Goal: Contribute content: Add original content to the website for others to see

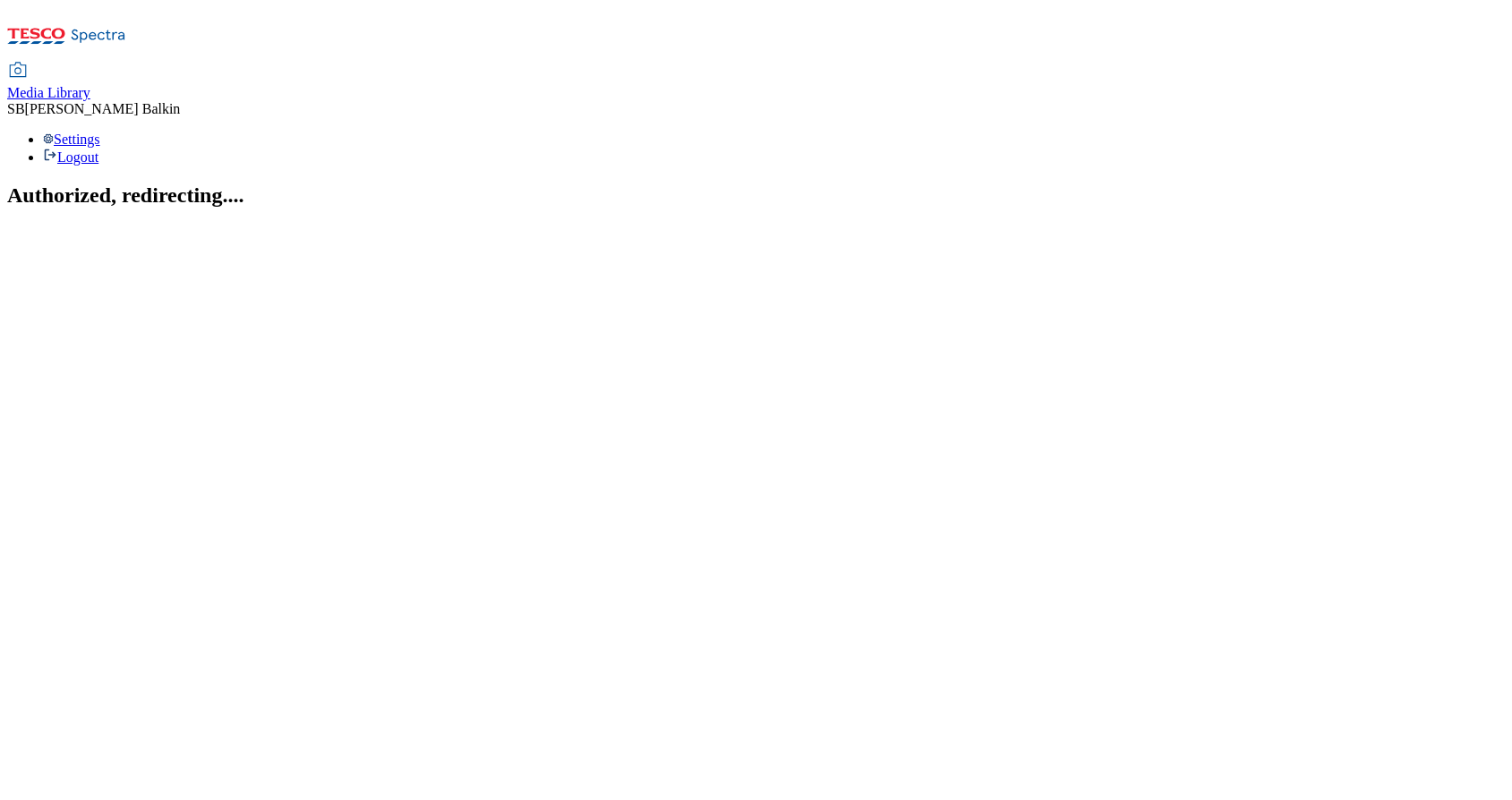
click at [91, 85] on span "Media Library" at bounding box center [49, 93] width 83 height 15
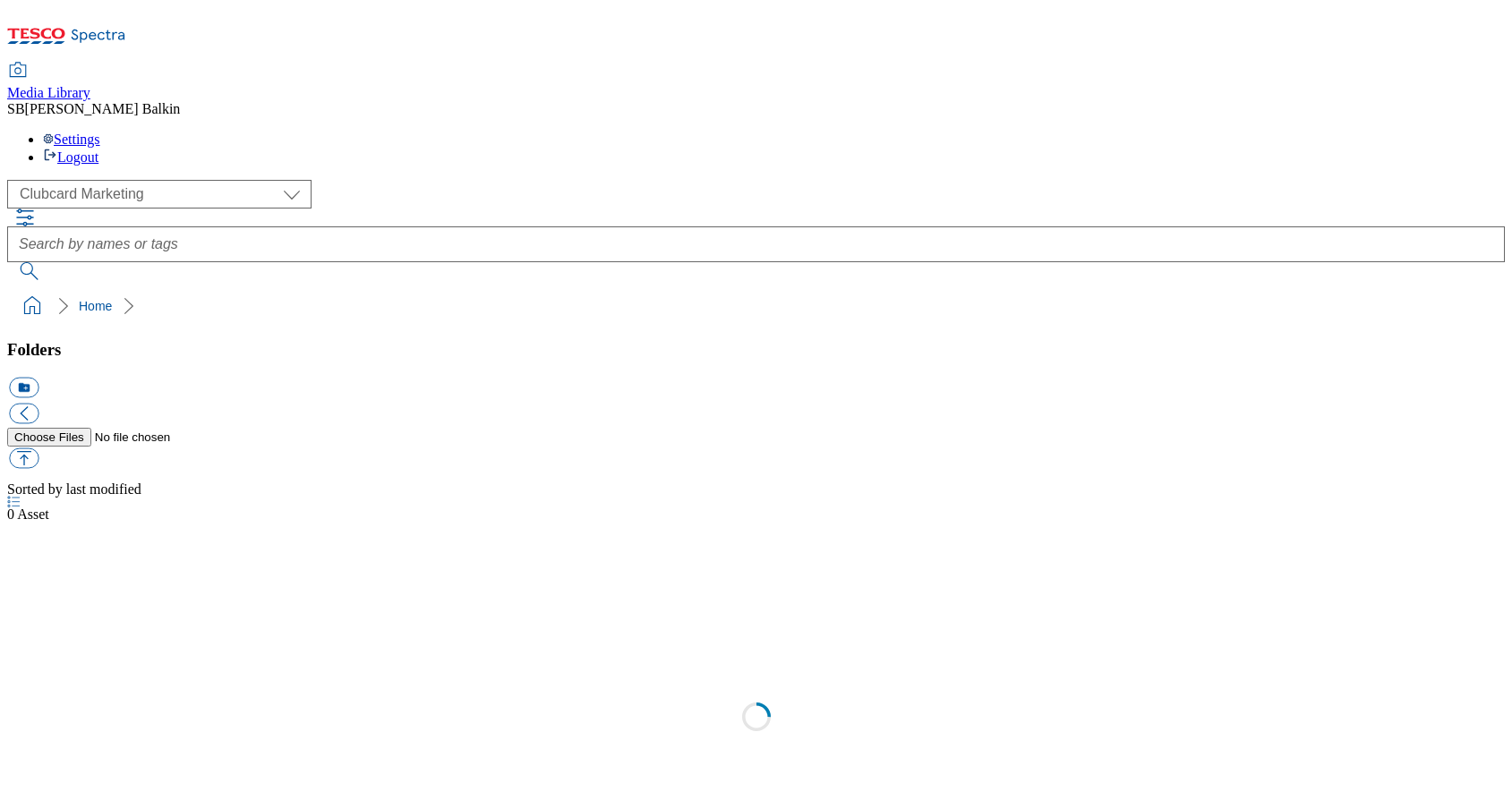
scroll to position [1, 0]
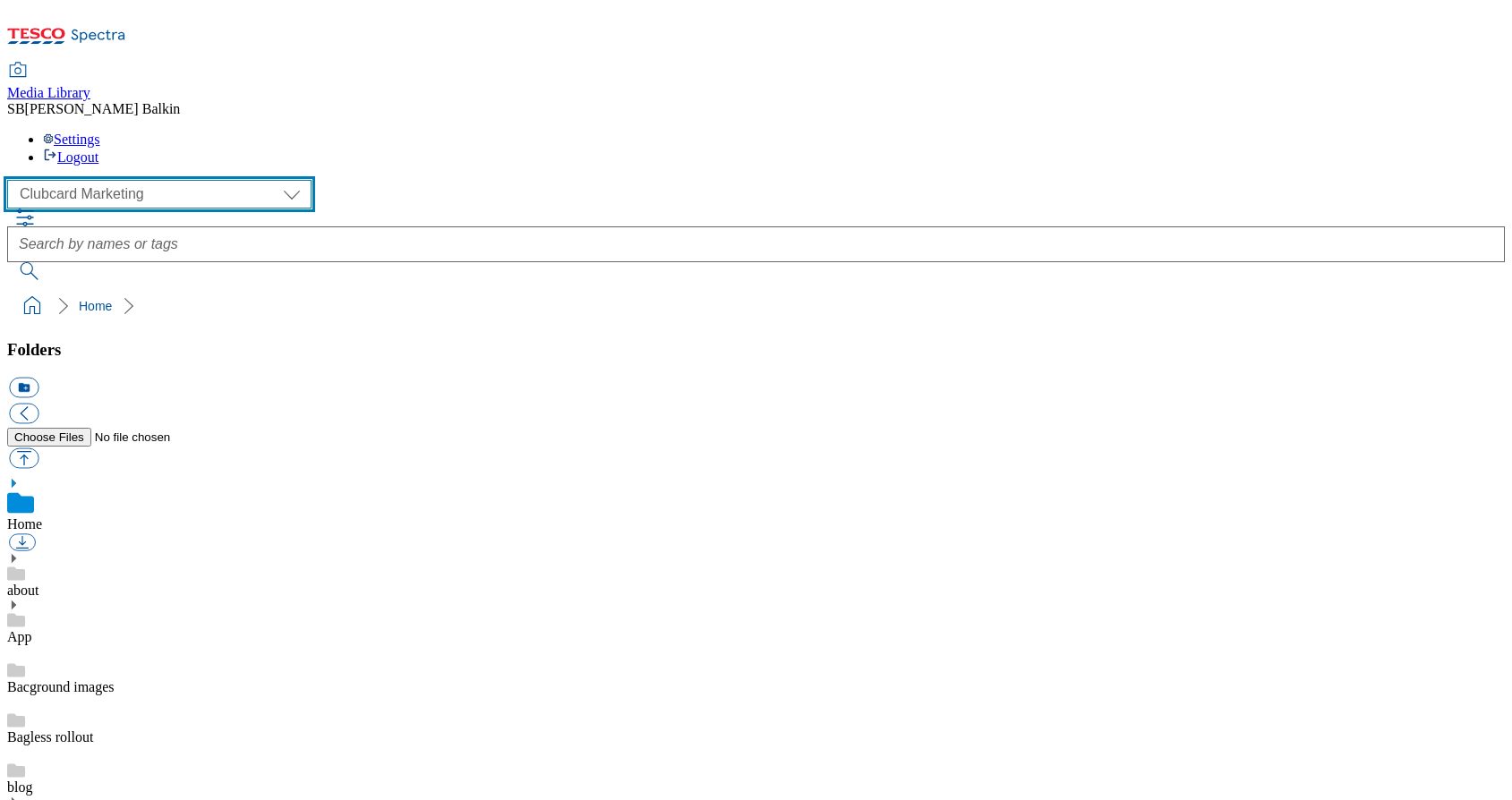
click at [130, 180] on select "Clubcard Marketing Dotcom UK FnF Stores GHS Marketing UK GHS Product UK GHS ROI…" at bounding box center [159, 194] width 304 height 29
select select "flare-ghs-mktg"
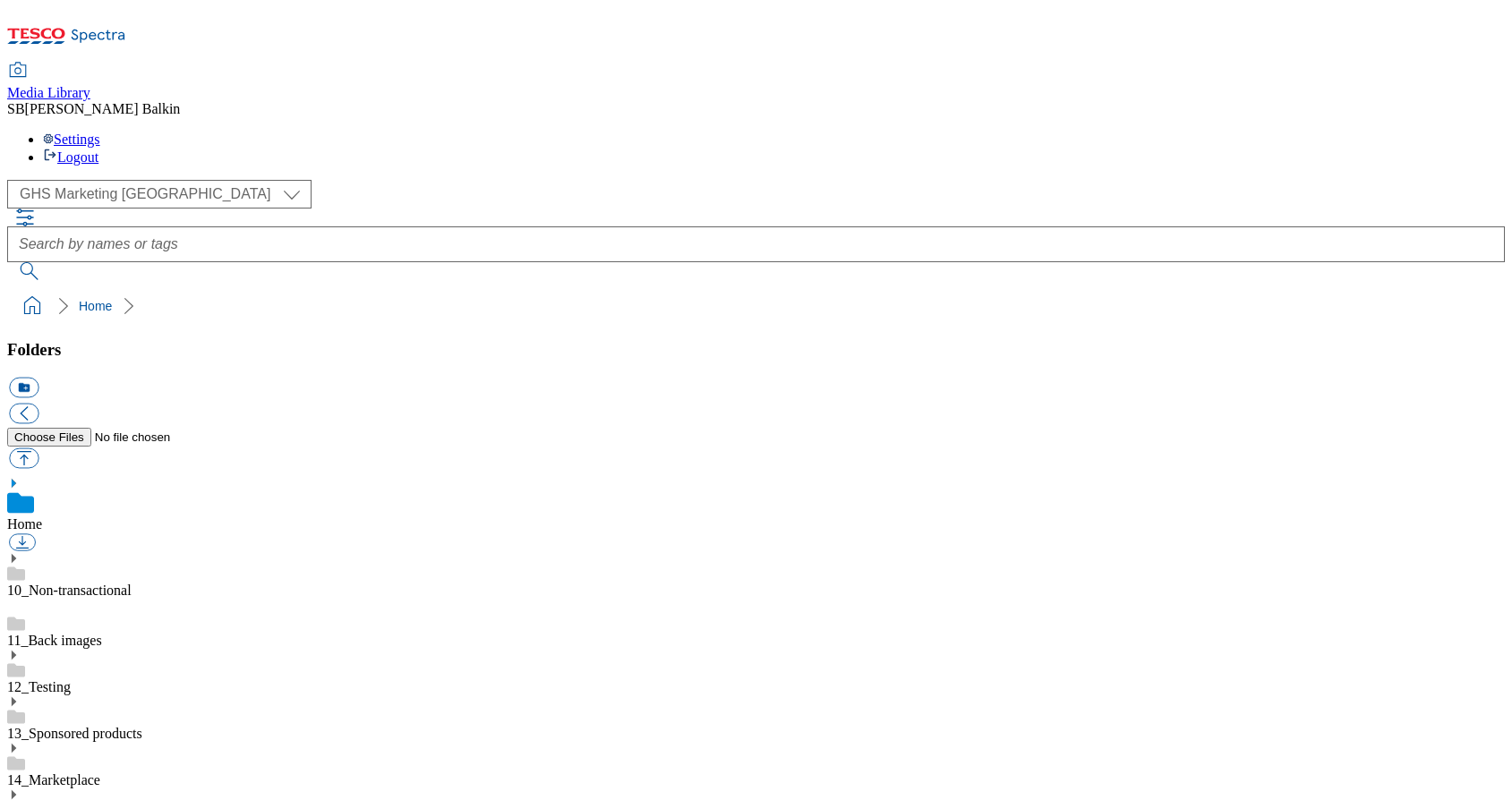
click at [20, 788] on icon at bounding box center [14, 795] width 13 height 13
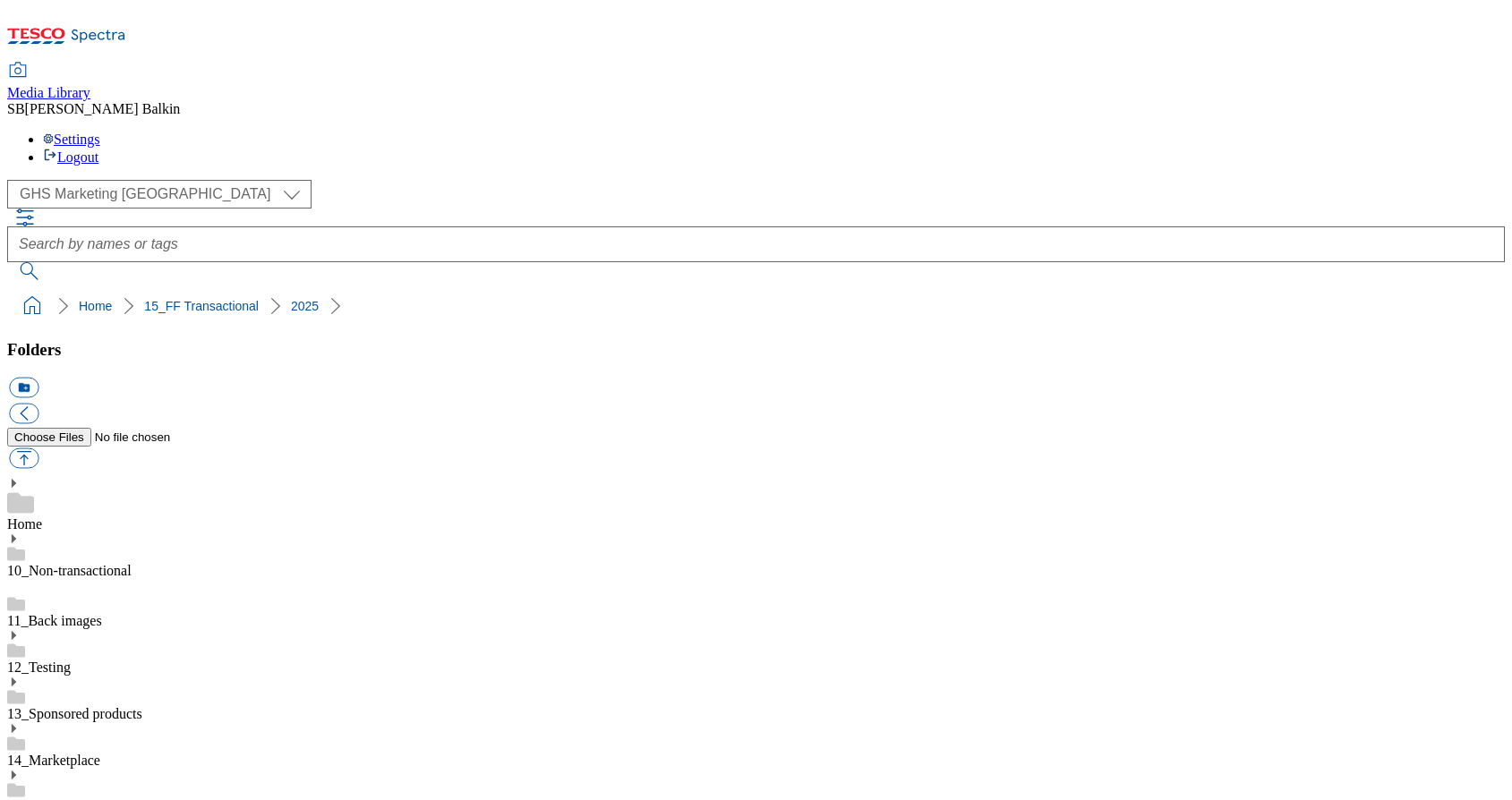
scroll to position [71, 0]
click at [125, 799] on link "15_FF Transactional" at bounding box center [66, 806] width 118 height 15
click at [38, 377] on button "icon_new_folder" at bounding box center [24, 387] width 30 height 21
type input "Women's"
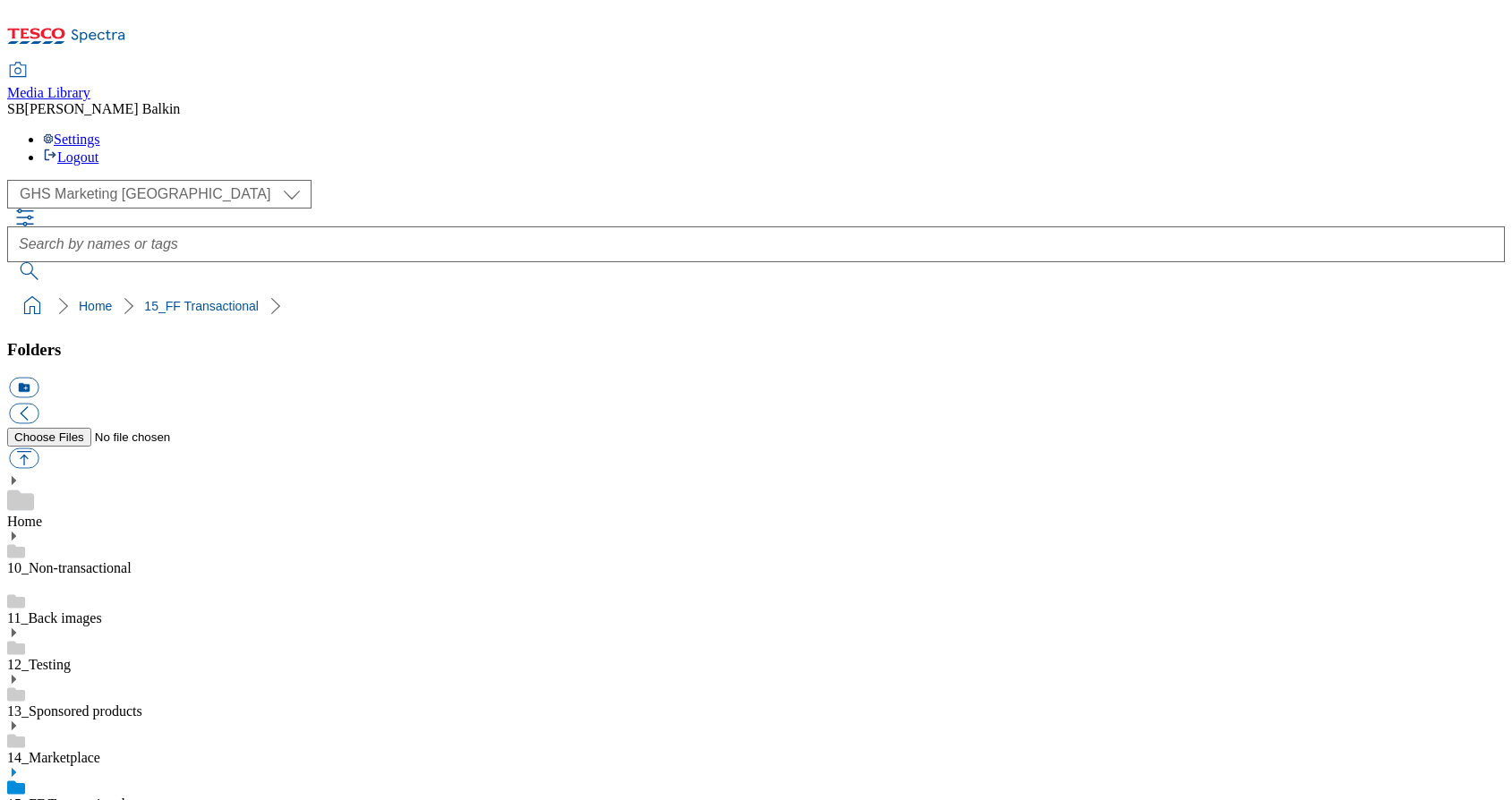
scroll to position [267, 0]
click at [38, 377] on button "icon_new_folder" at bounding box center [24, 387] width 30 height 21
type input "2025"
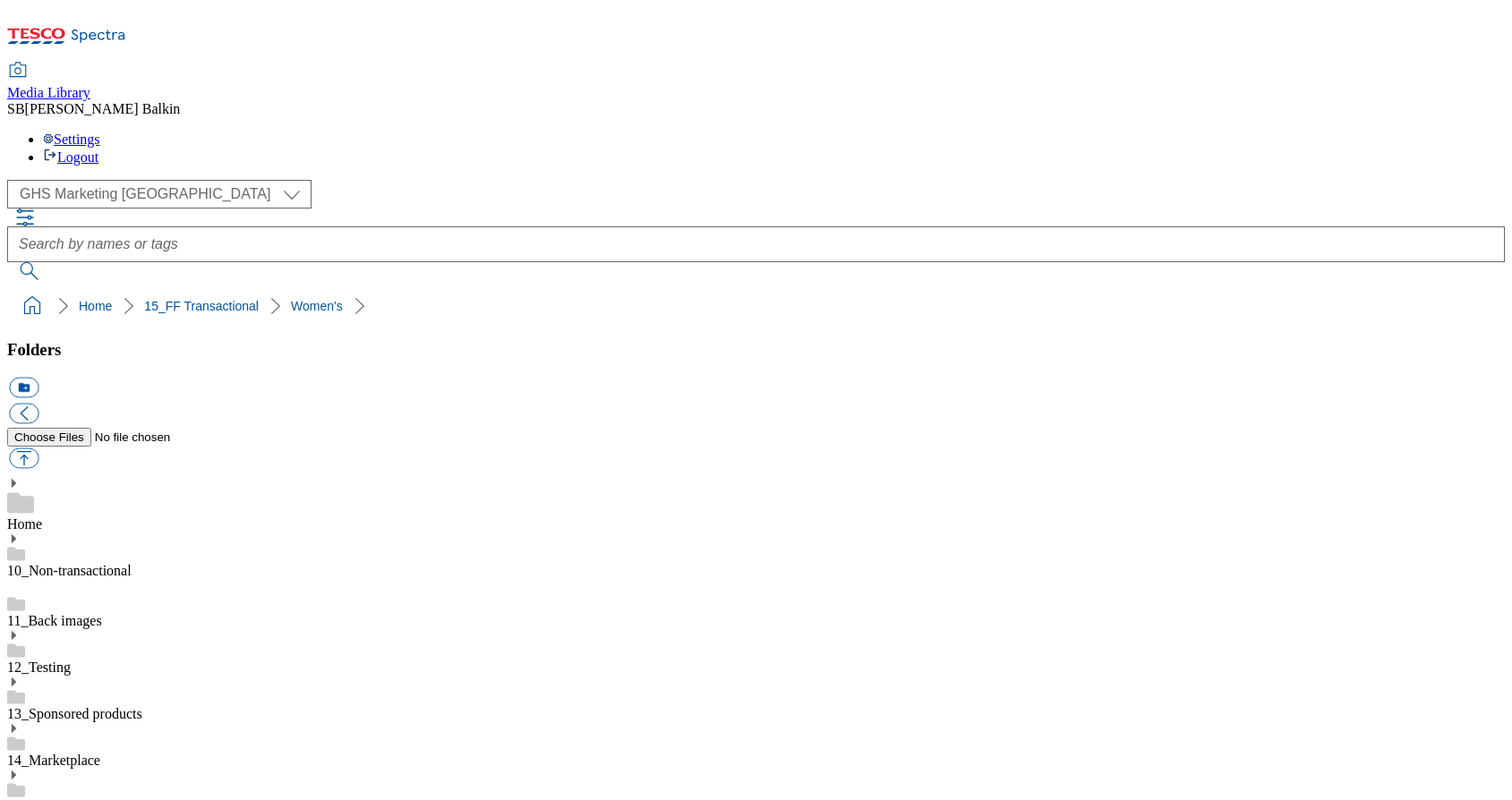
scroll to position [347, 0]
drag, startPoint x: 200, startPoint y: 210, endPoint x: 200, endPoint y: 221, distance: 11.0
click at [38, 377] on button "icon_new_folder" at bounding box center [24, 387] width 30 height 21
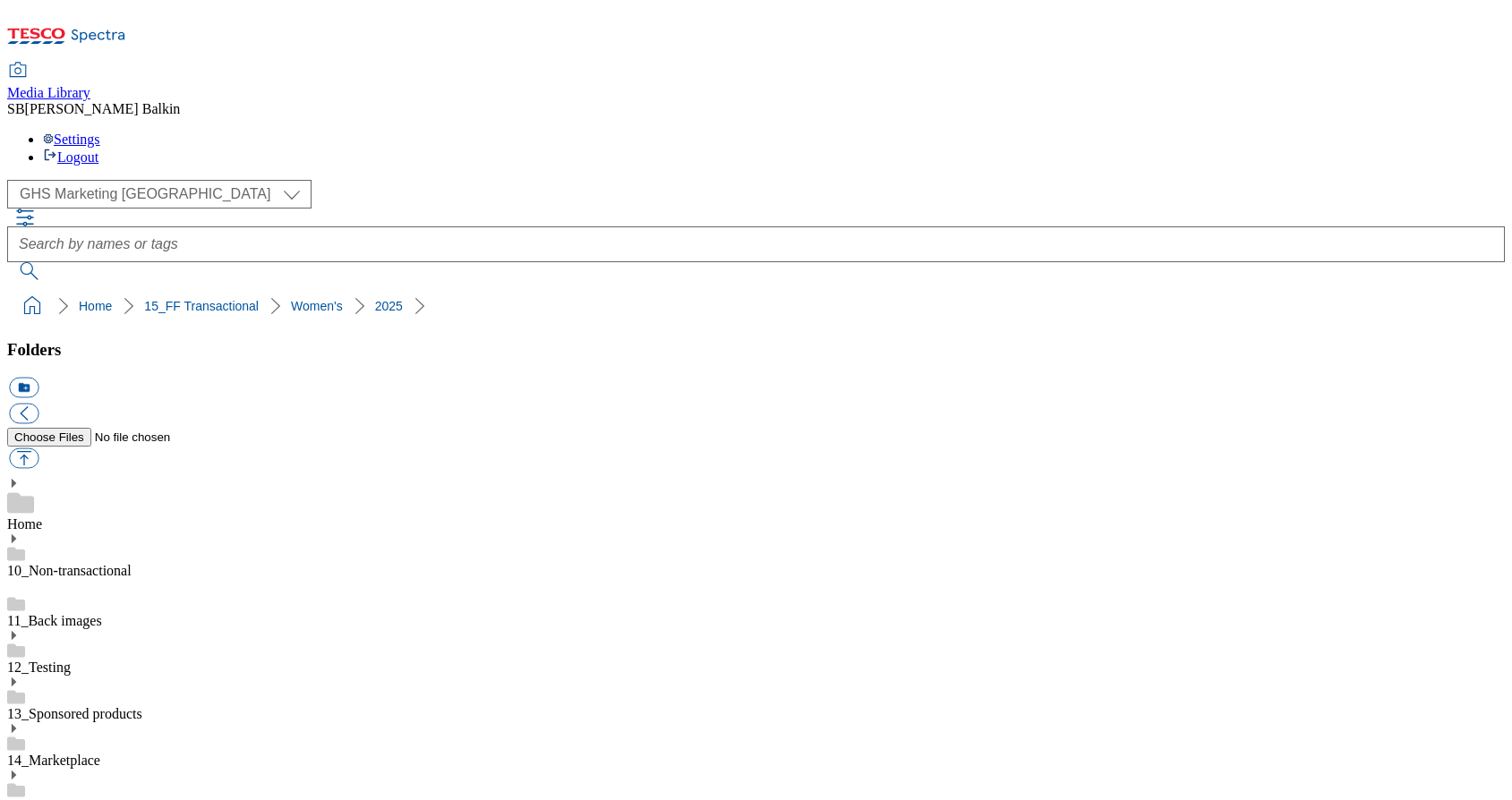
type input "2525"
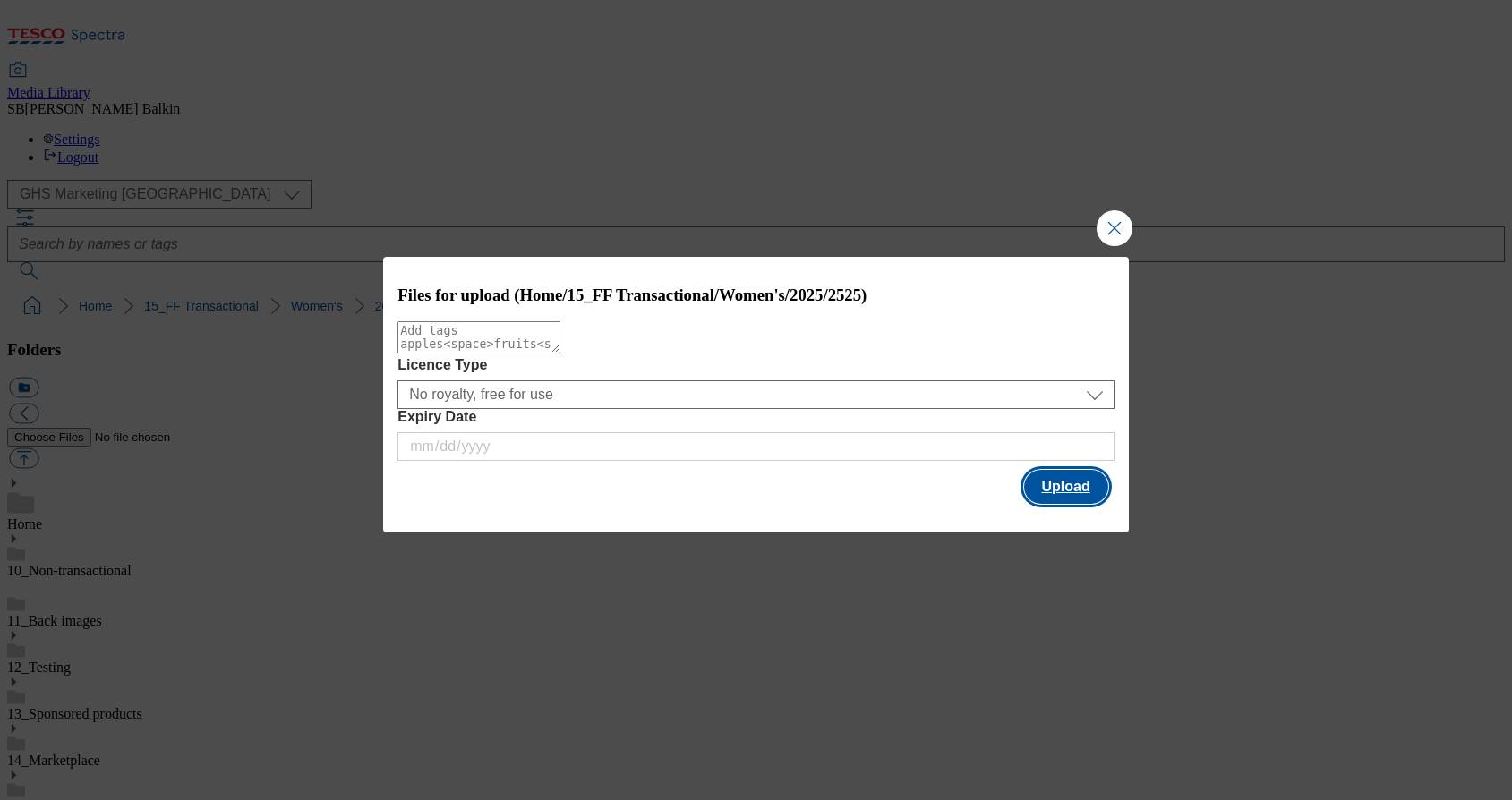
click at [1078, 502] on button "Upload" at bounding box center [1066, 486] width 84 height 34
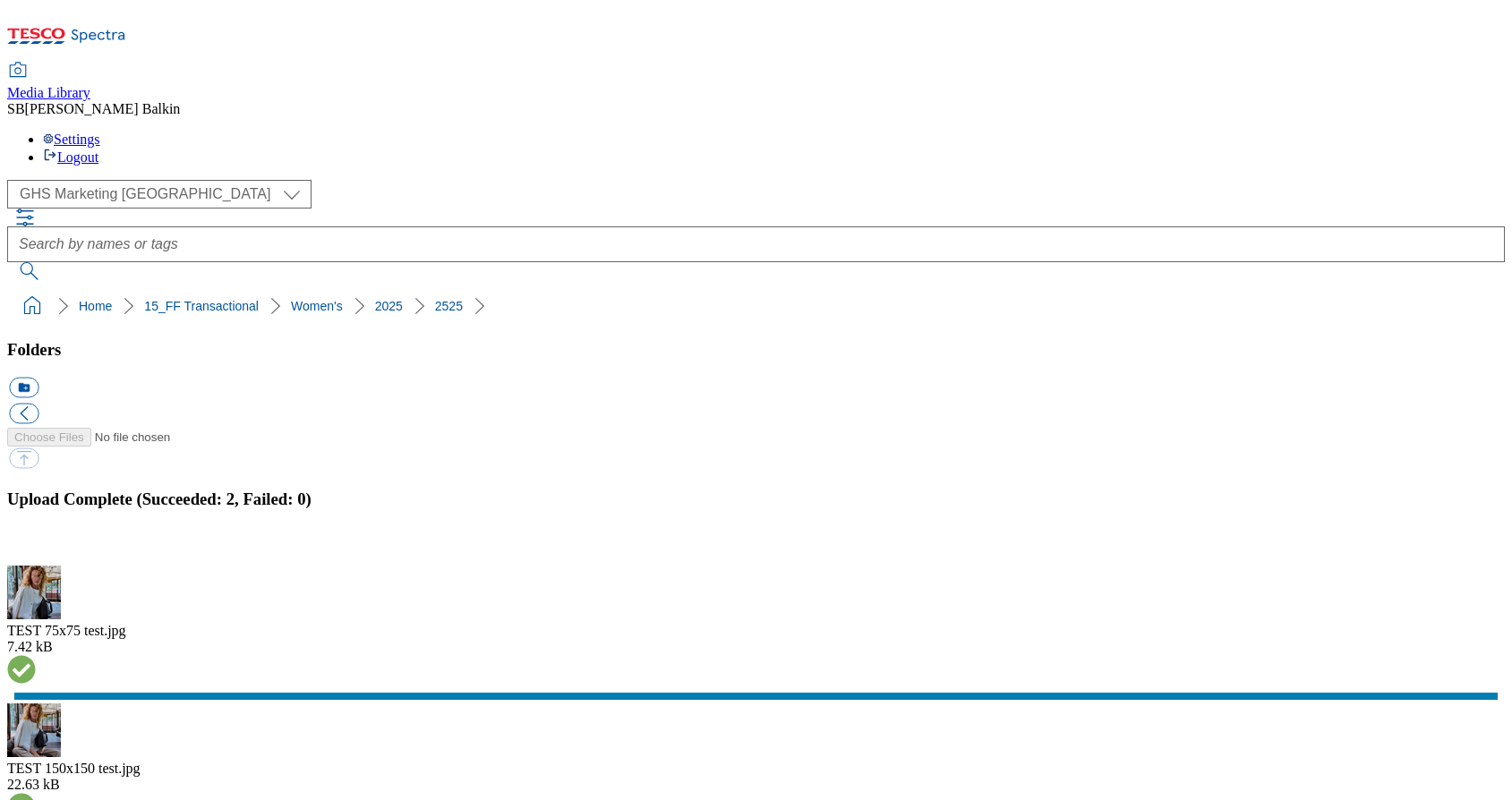
click at [1505, 490] on div "Upload Complete (Succeeded: 2, Failed: 0)" at bounding box center [756, 528] width 1497 height 76
click at [35, 547] on button "button" at bounding box center [23, 555] width 27 height 17
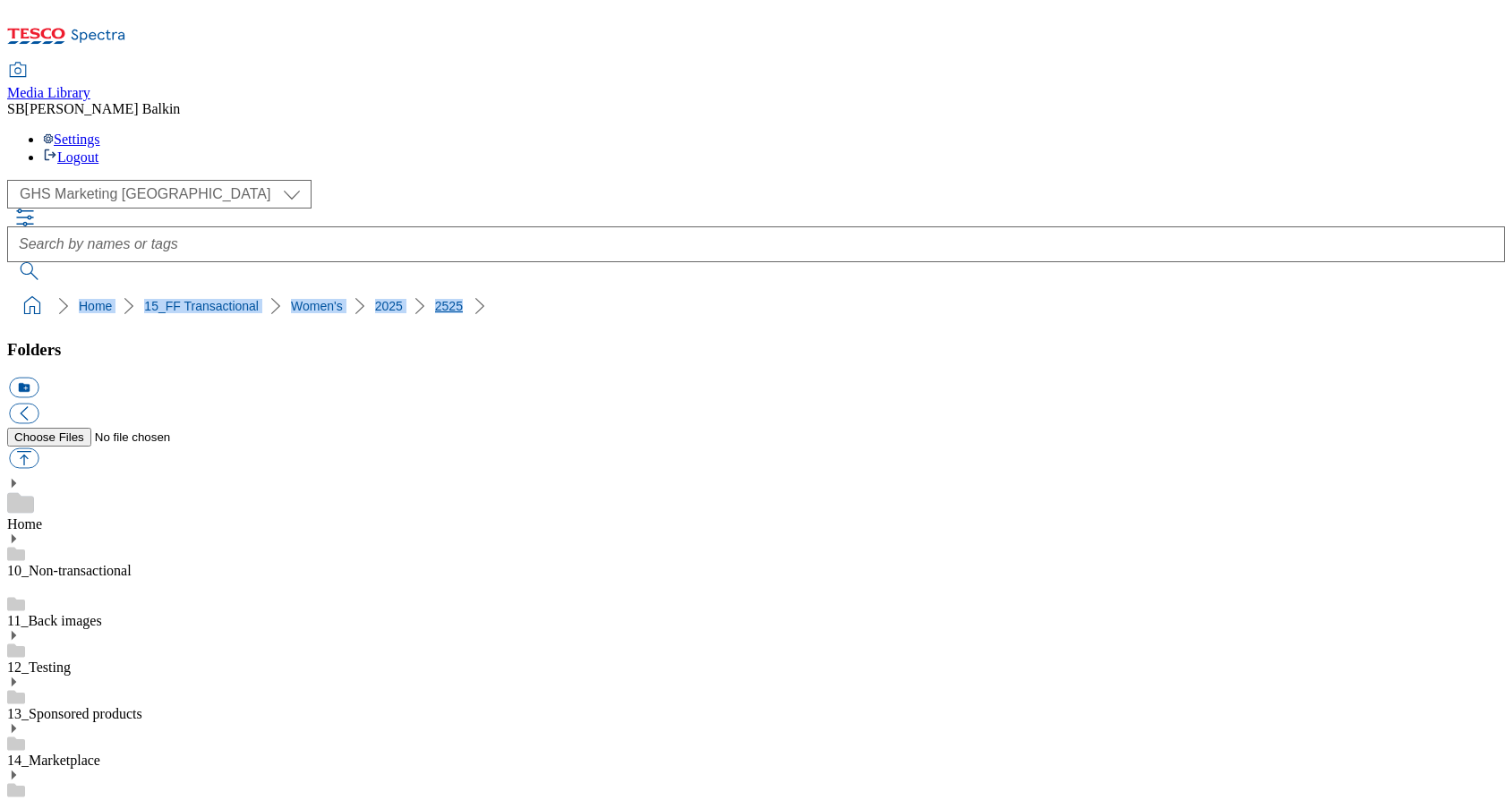
drag, startPoint x: 6, startPoint y: 180, endPoint x: 393, endPoint y: 171, distance: 387.1
click at [393, 289] on nav "Home 15_FF Transactional Women's 2025 2525" at bounding box center [756, 306] width 1497 height 34
copy ol "Home 15_FF Transactional Women's 2025 2525"
click at [468, 289] on ol "Home 15_FF Transactional Women's 2025 2525" at bounding box center [761, 306] width 1487 height 34
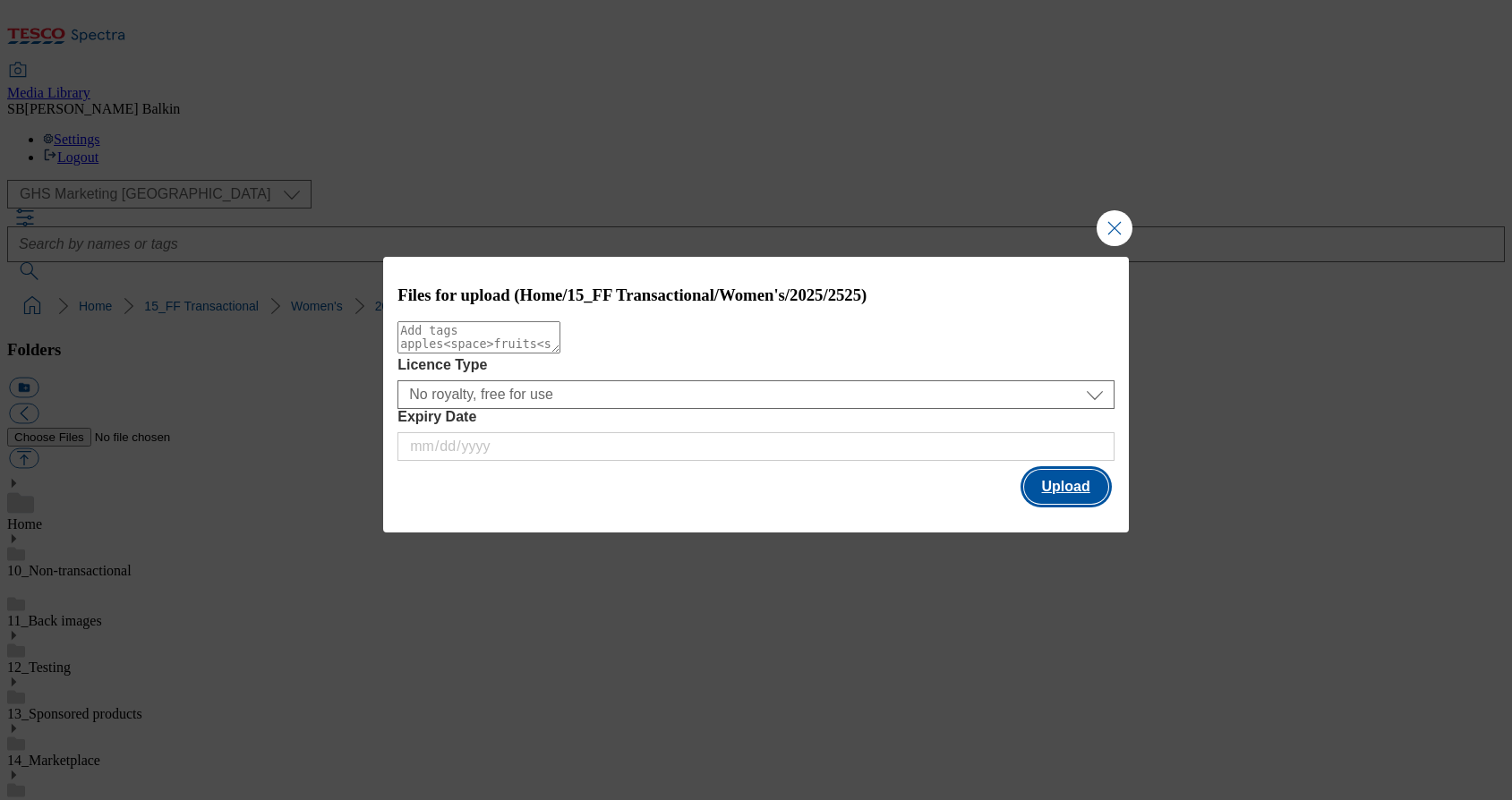
click at [1029, 483] on button "Upload" at bounding box center [1066, 486] width 84 height 34
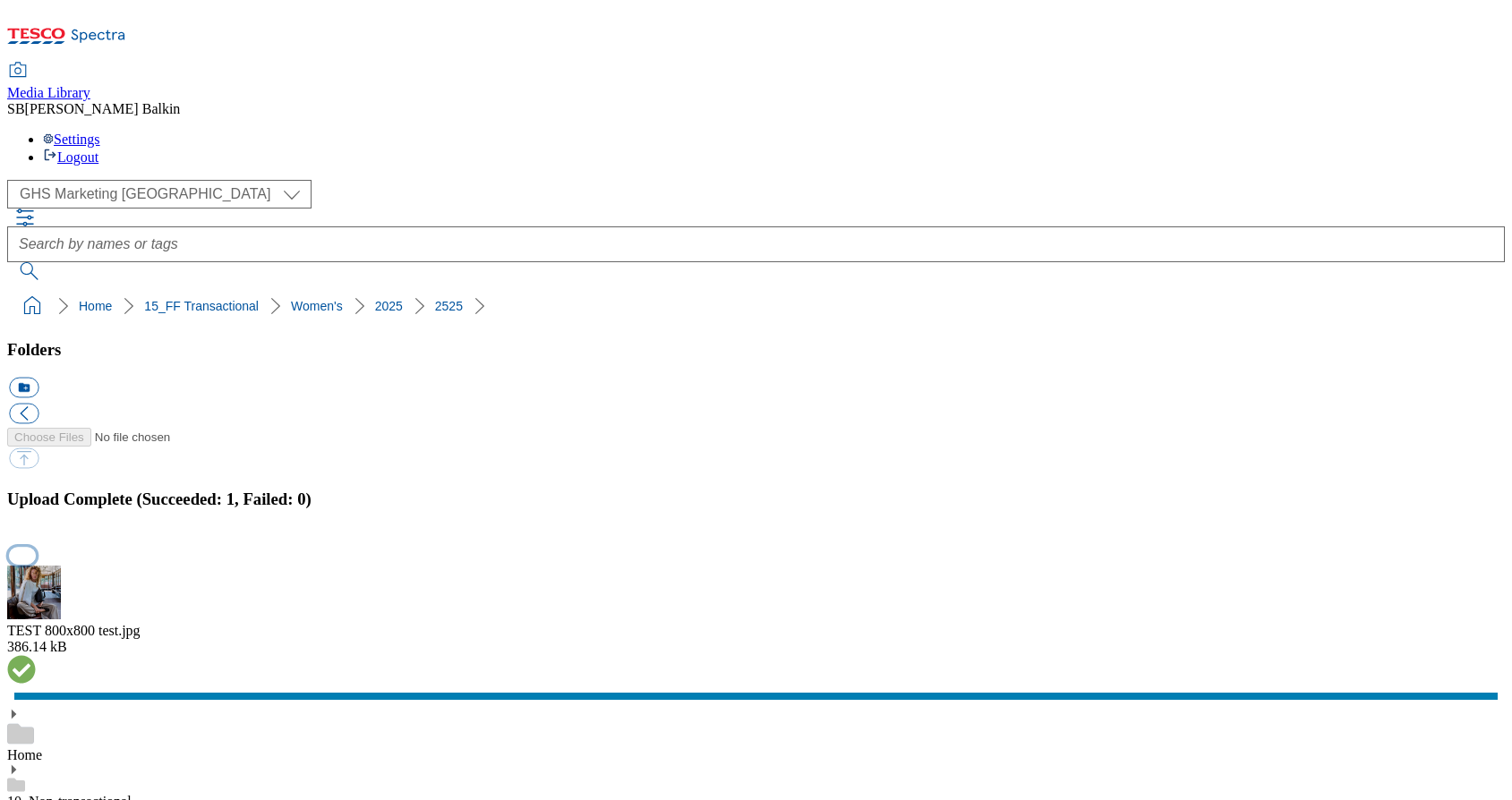
click at [35, 547] on button "button" at bounding box center [23, 555] width 27 height 17
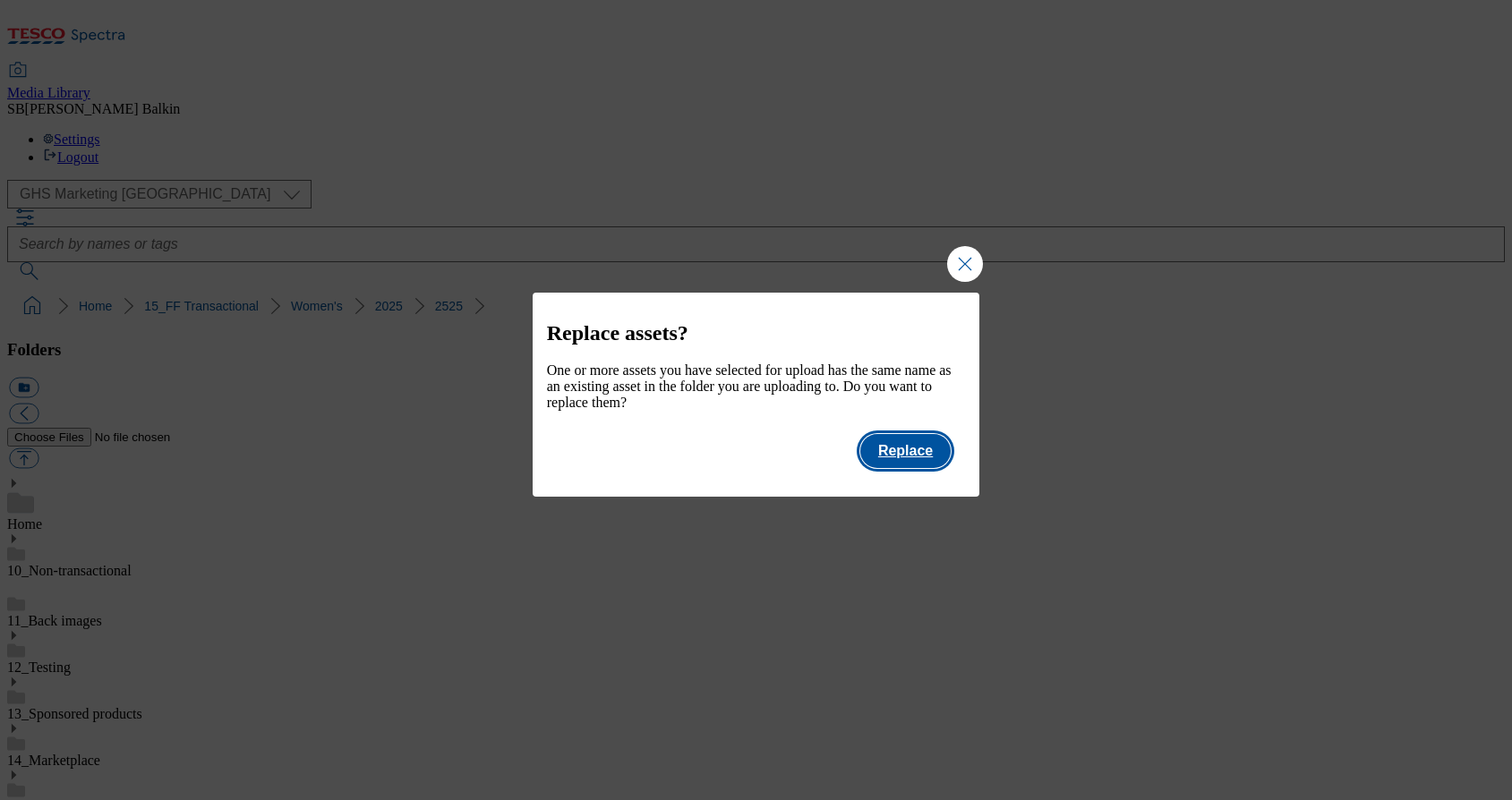
click at [935, 453] on button "Replace" at bounding box center [905, 451] width 91 height 34
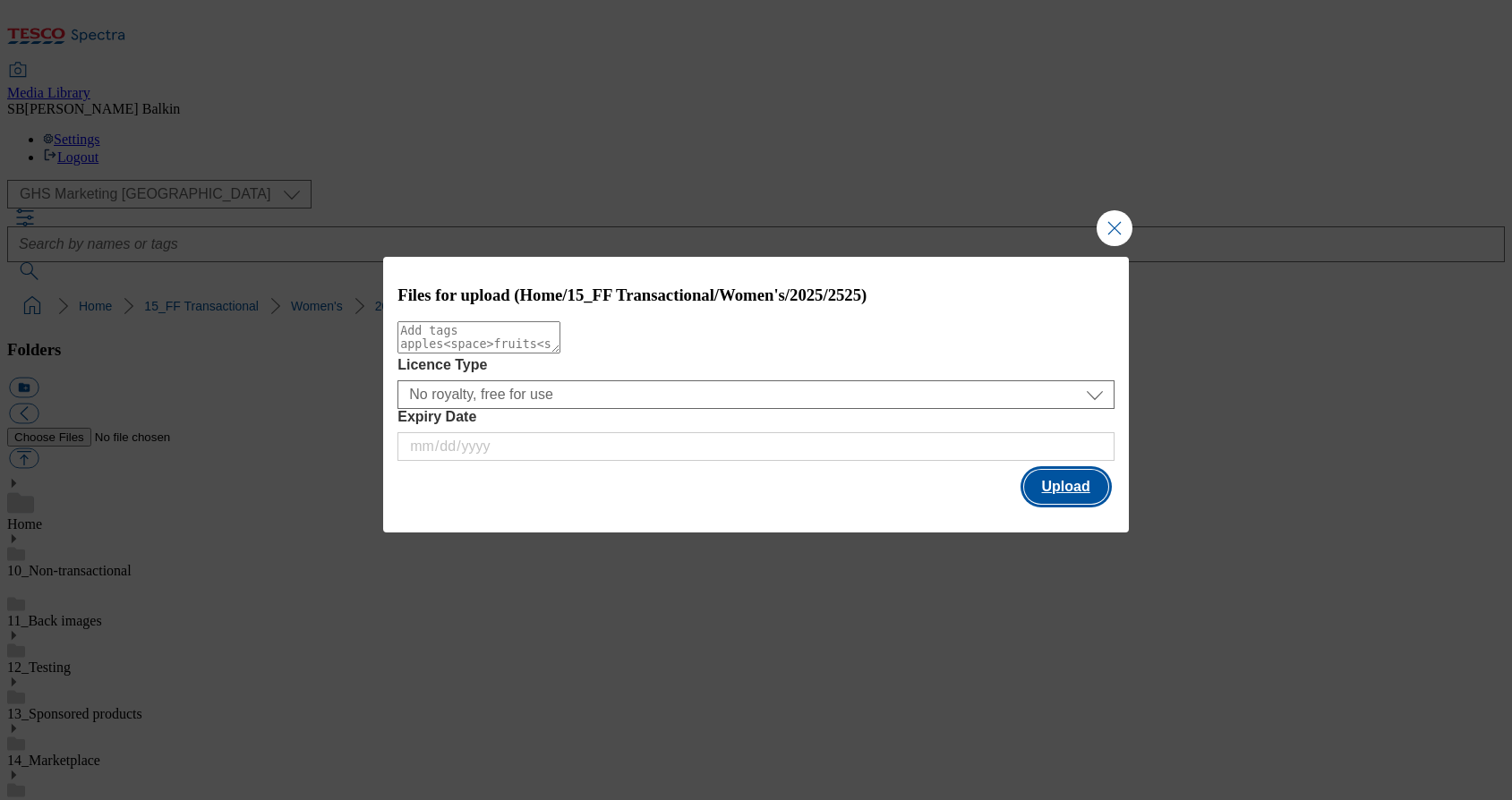
click at [1068, 488] on button "Upload" at bounding box center [1066, 486] width 84 height 34
click at [1069, 489] on button "Upload" at bounding box center [1066, 486] width 84 height 34
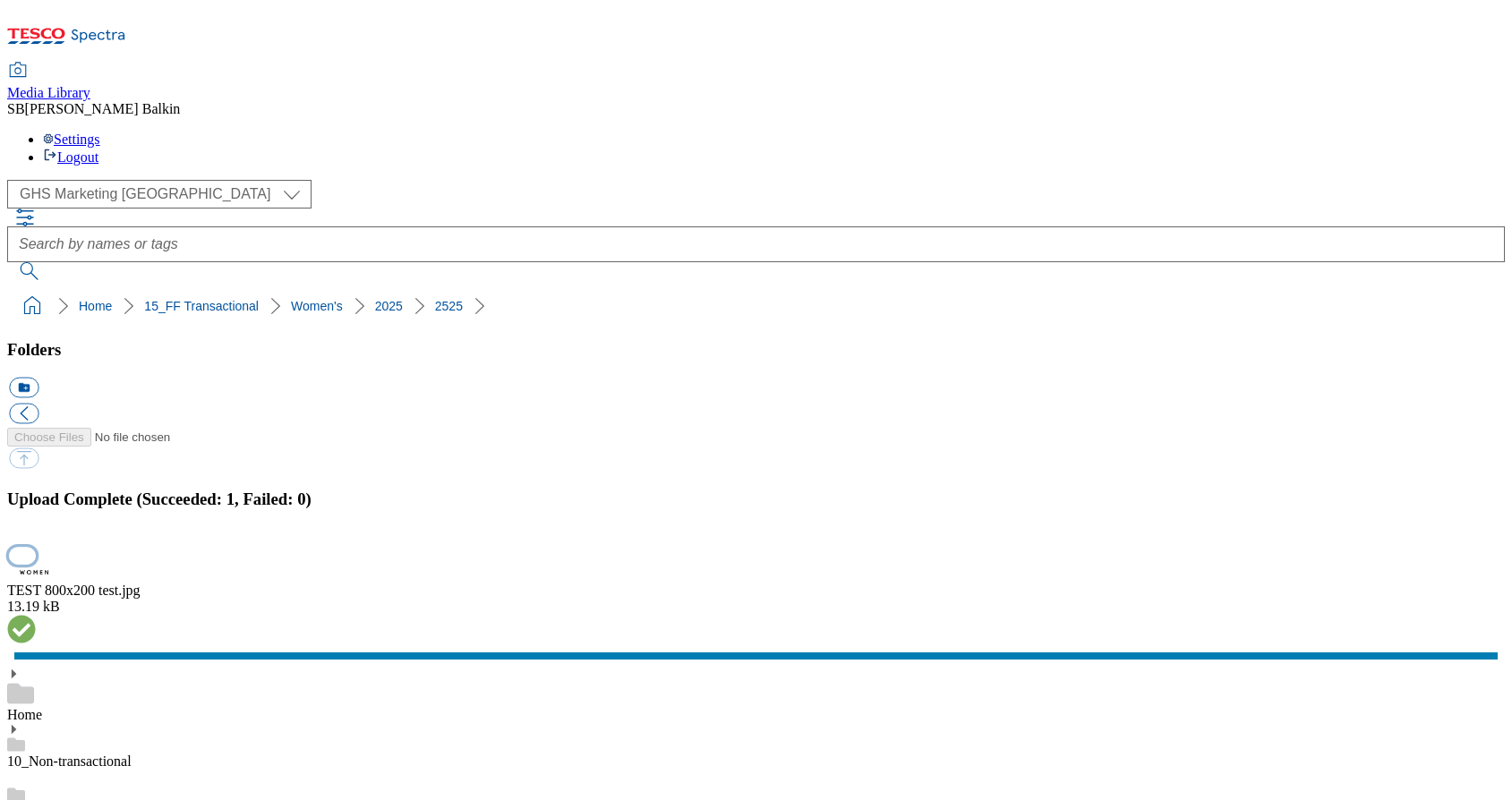
click at [35, 547] on button "button" at bounding box center [23, 555] width 27 height 17
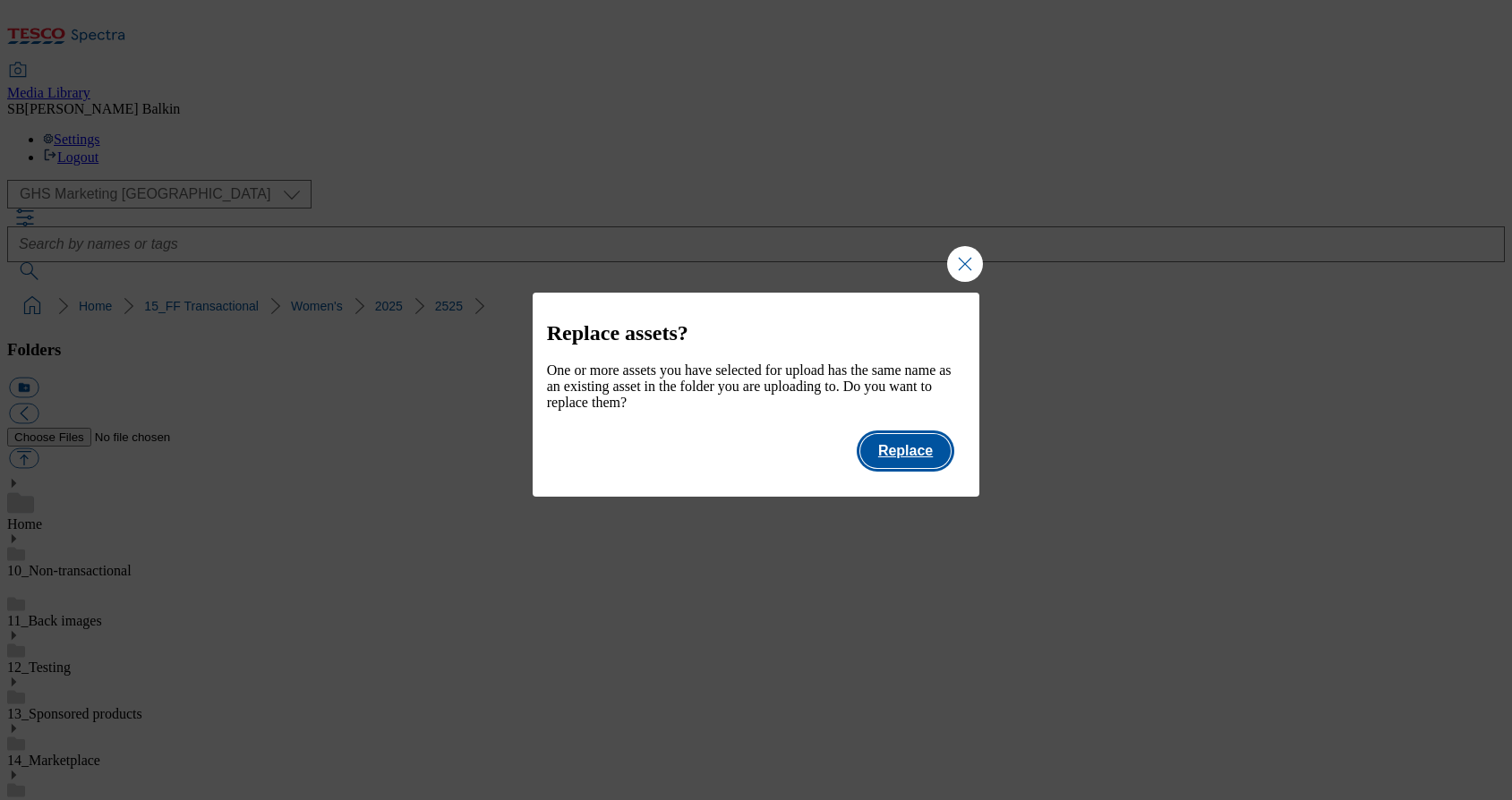
click at [937, 462] on button "Replace" at bounding box center [905, 451] width 91 height 34
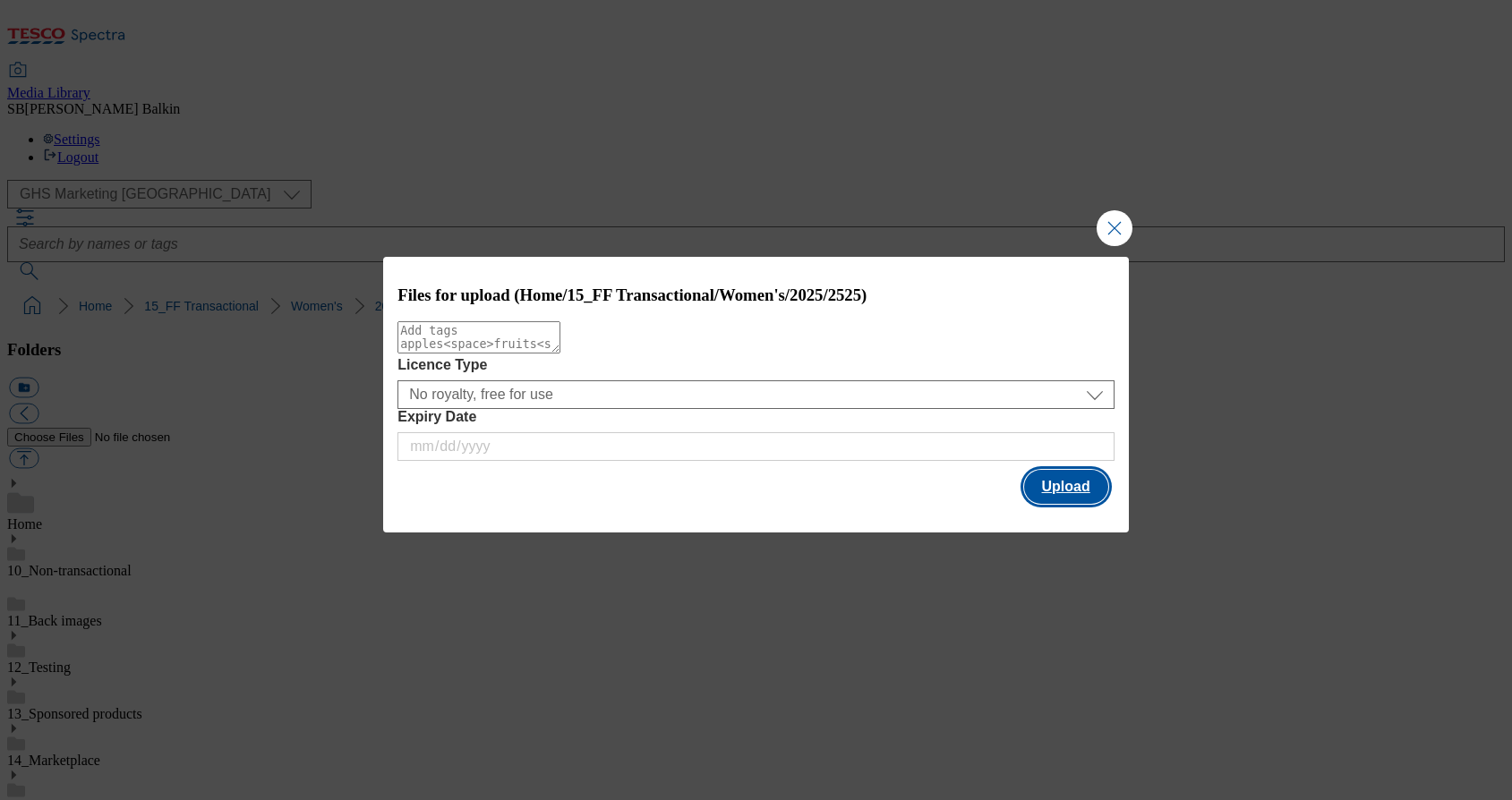
click at [1070, 498] on button "Upload" at bounding box center [1066, 486] width 84 height 34
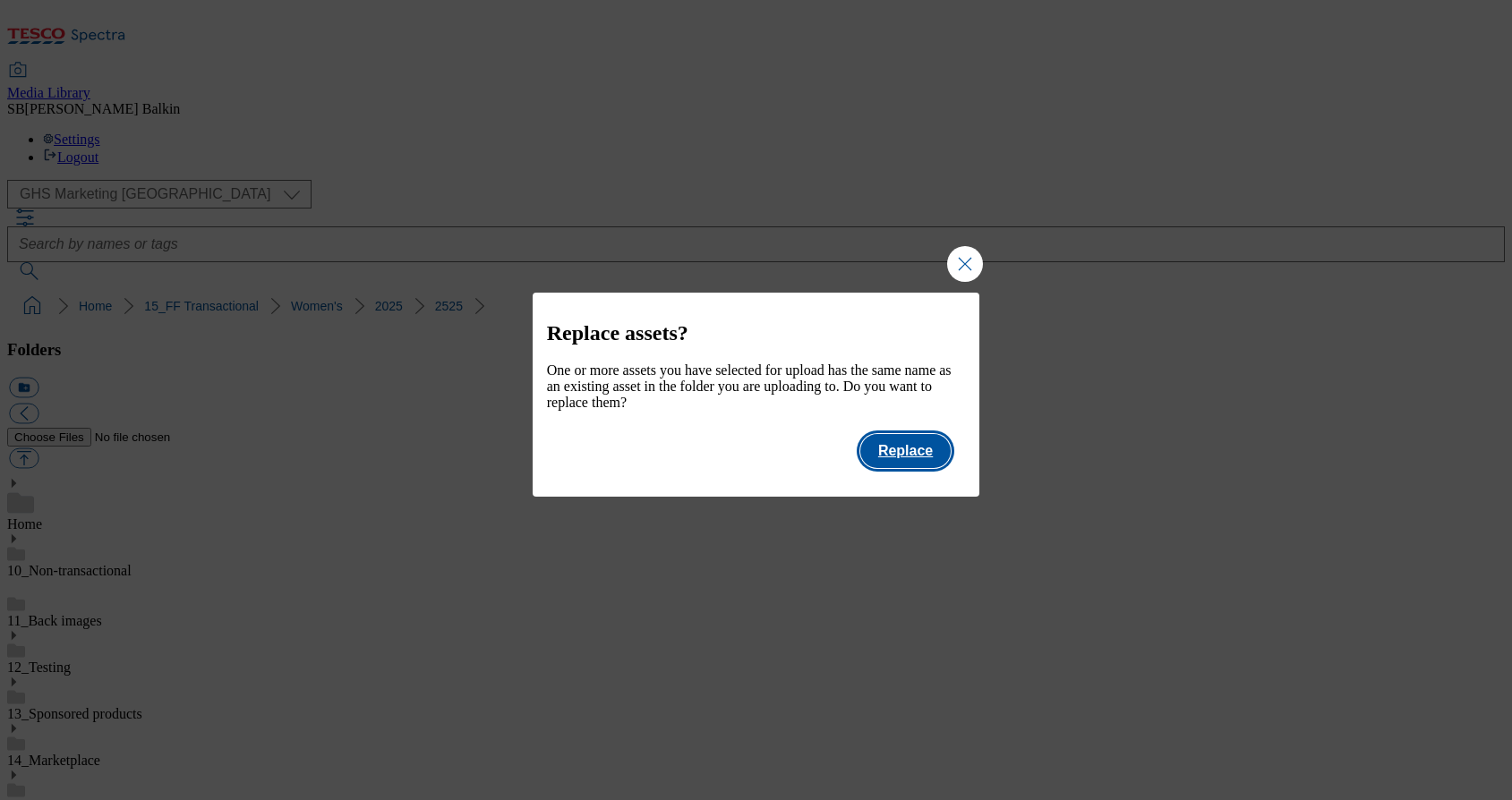
click at [920, 468] on button "Replace" at bounding box center [905, 451] width 91 height 34
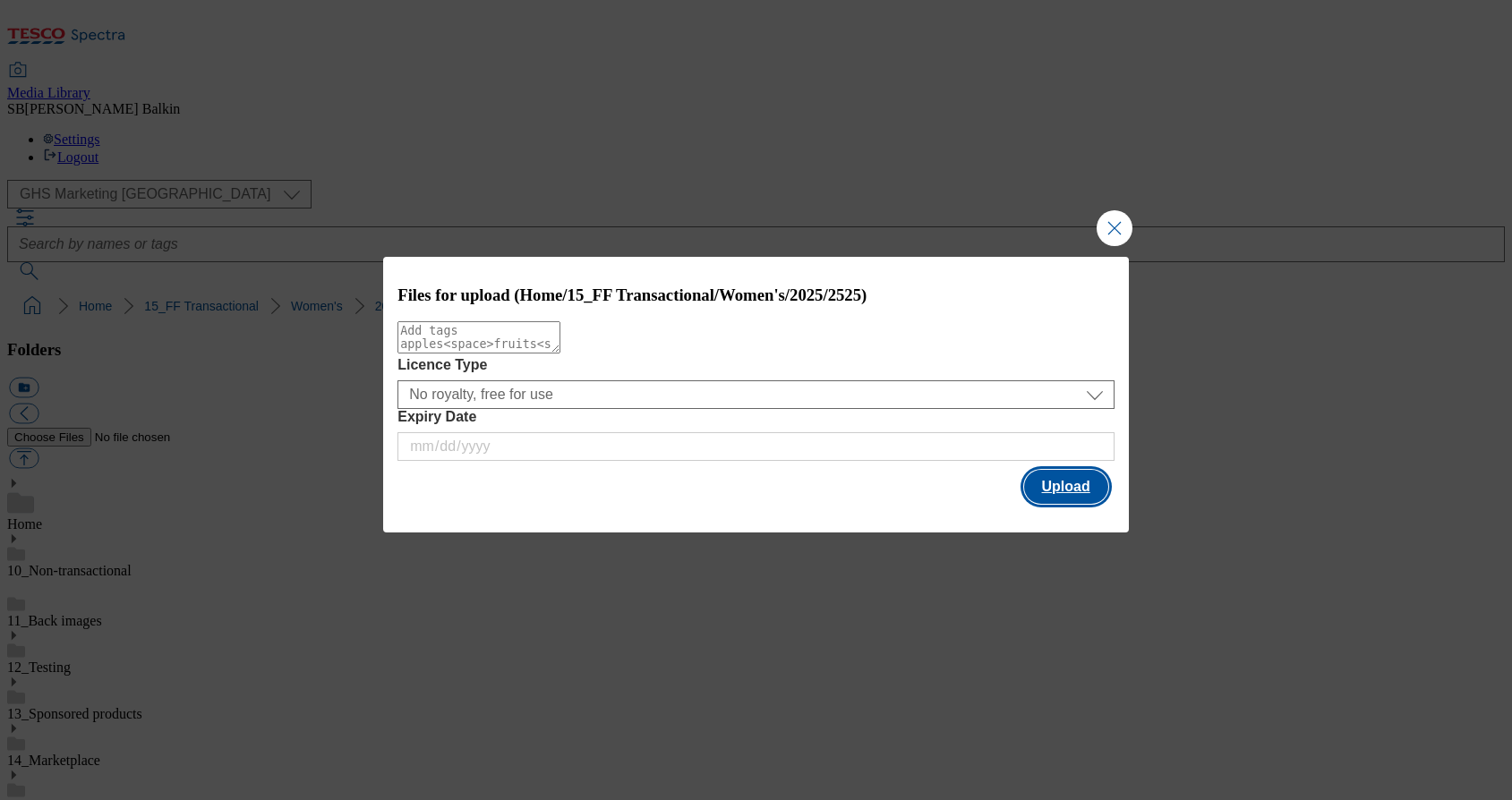
click at [1067, 491] on button "Upload" at bounding box center [1066, 486] width 84 height 34
